Goal: Task Accomplishment & Management: Manage account settings

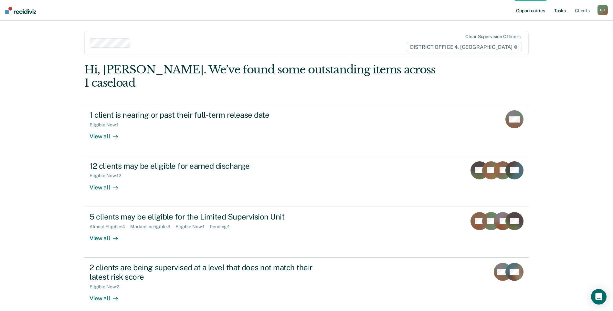
click at [563, 8] on link "Tasks" at bounding box center [560, 10] width 14 height 21
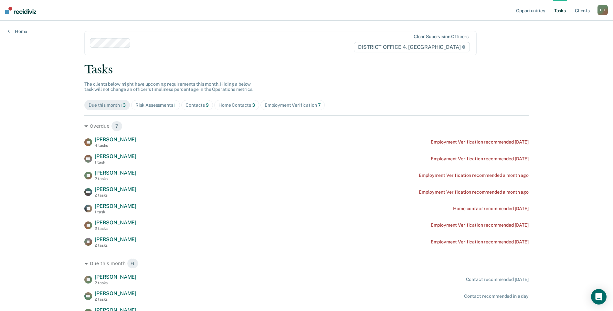
click at [221, 104] on div "Home Contacts 3" at bounding box center [236, 104] width 37 height 5
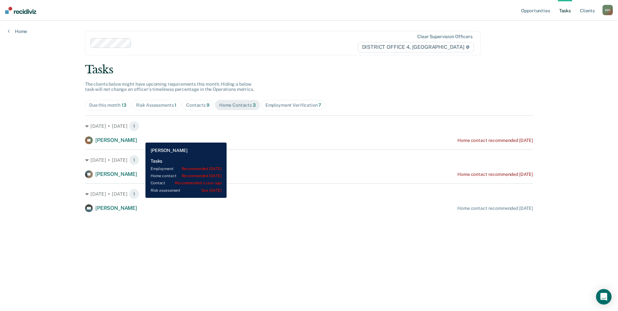
click at [137, 138] on span "[PERSON_NAME]" at bounding box center [116, 140] width 42 height 6
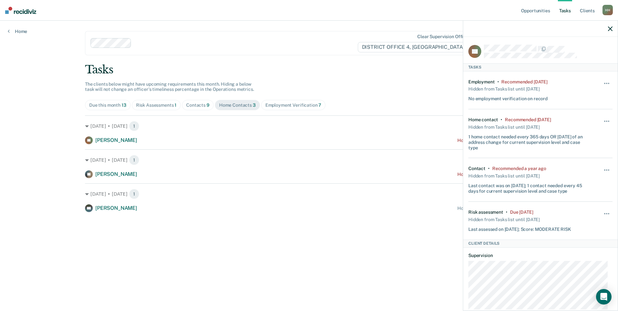
click at [329, 57] on main "Clear supervision officers DISTRICT OFFICE 4, BOISE Tasks The clients below mig…" at bounding box center [308, 158] width 463 height 275
click at [602, 83] on button "button" at bounding box center [606, 86] width 11 height 10
click at [586, 121] on button "30 days" at bounding box center [589, 124] width 47 height 10
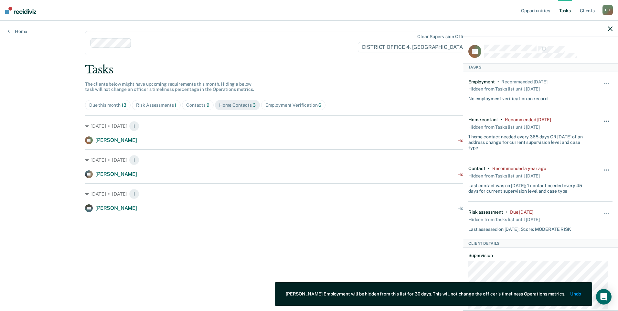
click at [604, 120] on span "button" at bounding box center [604, 120] width 1 height 1
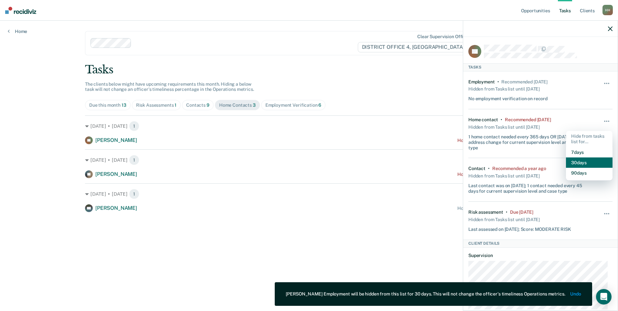
click at [576, 160] on button "30 days" at bounding box center [589, 162] width 47 height 10
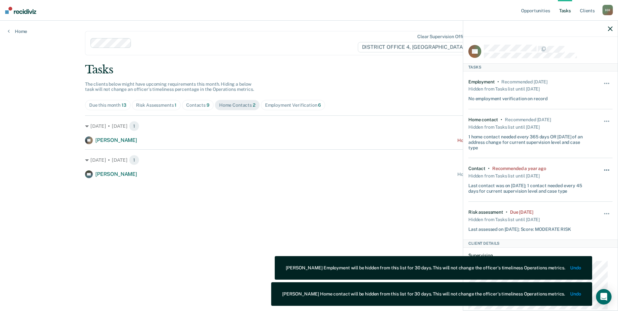
click at [603, 169] on button "button" at bounding box center [606, 173] width 11 height 10
click at [589, 210] on button "30 days" at bounding box center [589, 211] width 47 height 10
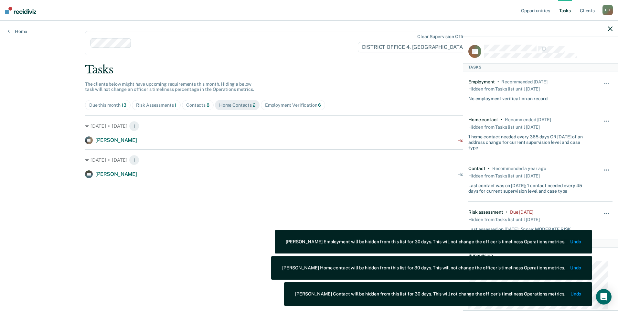
click at [601, 214] on button "button" at bounding box center [606, 217] width 11 height 10
click at [602, 253] on button "30 days" at bounding box center [589, 254] width 47 height 10
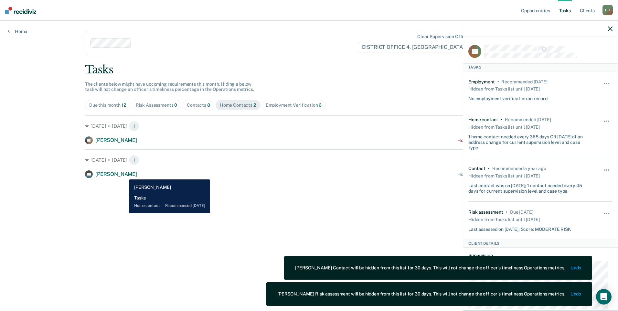
click at [124, 174] on span "[PERSON_NAME]" at bounding box center [116, 174] width 42 height 6
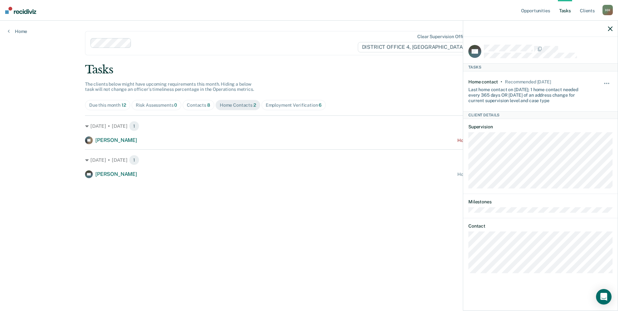
click at [197, 104] on div "Contacts 8" at bounding box center [198, 104] width 23 height 5
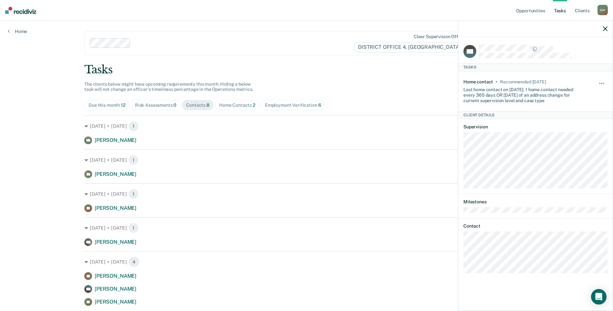
click at [603, 29] on icon "button" at bounding box center [605, 28] width 5 height 5
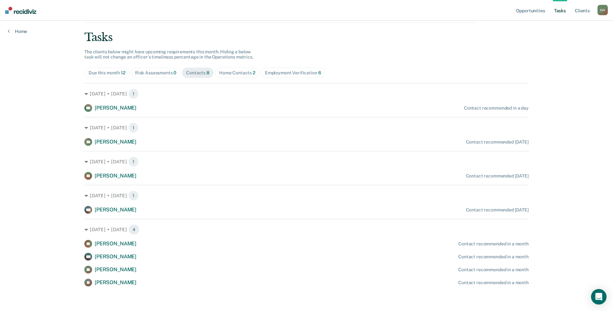
scroll to position [34, 0]
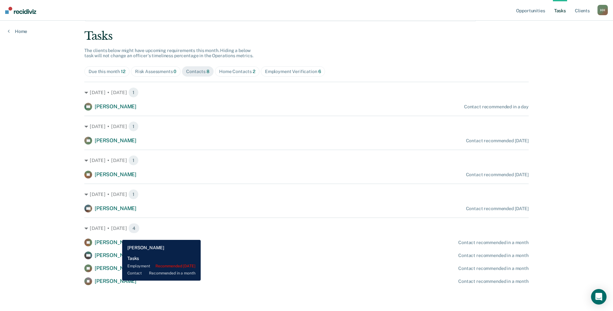
click at [117, 281] on span "[PERSON_NAME]" at bounding box center [116, 281] width 42 height 6
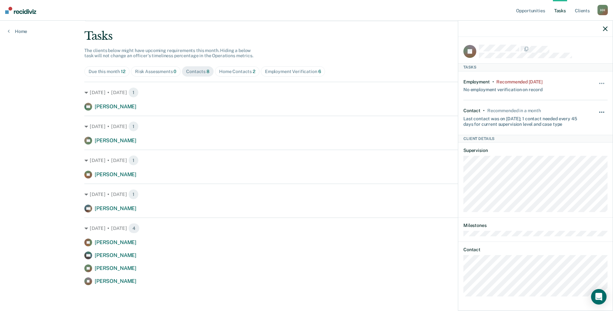
click at [603, 111] on span "button" at bounding box center [603, 111] width 1 height 1
click at [580, 152] on button "30 days" at bounding box center [584, 153] width 47 height 10
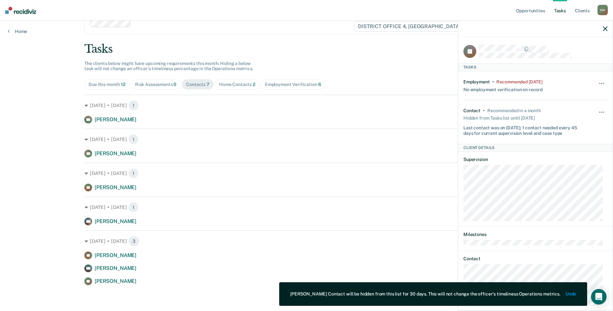
click at [33, 171] on div "Opportunities Tasks Client s [PERSON_NAME] Profile How it works Log Out Home Cl…" at bounding box center [306, 144] width 613 height 331
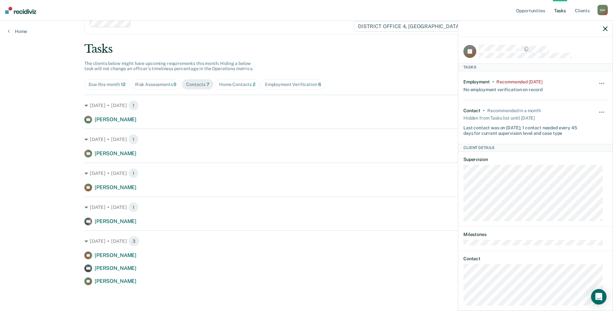
click at [606, 28] on icon "button" at bounding box center [605, 28] width 5 height 5
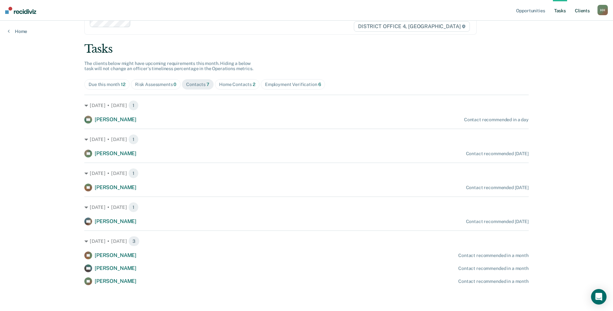
click at [584, 10] on link "Client s" at bounding box center [581, 10] width 17 height 21
